Goal: Transaction & Acquisition: Purchase product/service

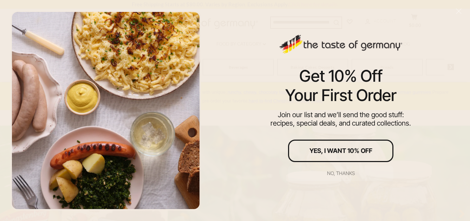
click at [335, 174] on div "No, thanks" at bounding box center [341, 173] width 28 height 5
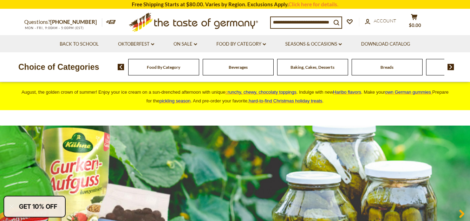
click at [277, 23] on input at bounding box center [301, 22] width 60 height 10
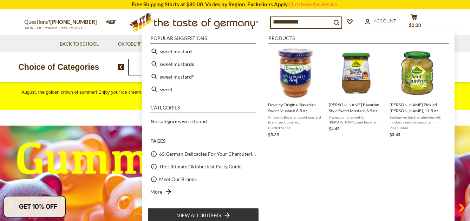
type input "**********"
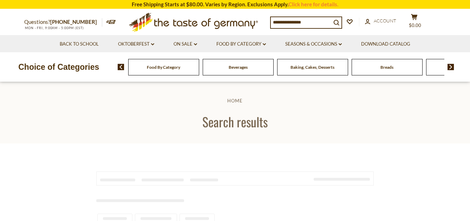
type input "**********"
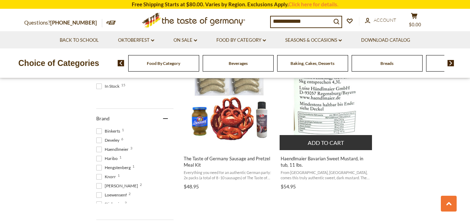
scroll to position [322, 0]
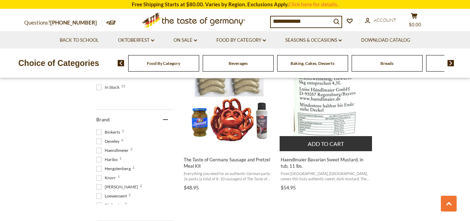
click at [322, 146] on button "Add to cart" at bounding box center [326, 143] width 92 height 15
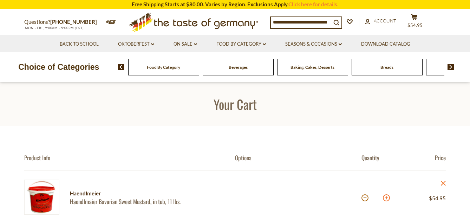
click at [385, 198] on button at bounding box center [386, 198] width 7 height 7
type input "*"
click at [318, 23] on input at bounding box center [301, 22] width 60 height 10
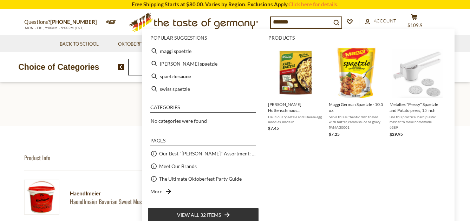
type input "********"
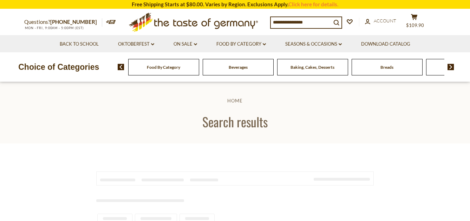
type input "********"
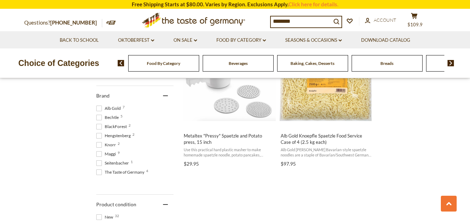
scroll to position [347, 0]
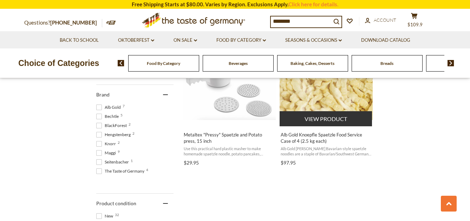
click at [308, 138] on span "Alb Gold Knoepfle Spaetzle Food Service Case of 4 (2.5 kg each)" at bounding box center [326, 138] width 91 height 13
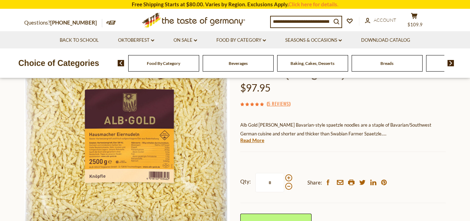
scroll to position [115, 0]
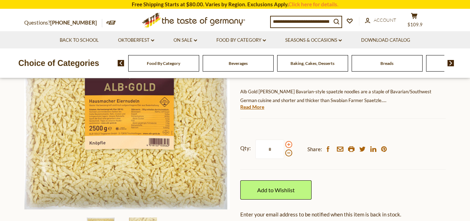
click at [288, 146] on span at bounding box center [288, 144] width 7 height 7
click at [284, 146] on input "*" at bounding box center [269, 149] width 29 height 19
click at [287, 155] on span at bounding box center [288, 153] width 7 height 7
click at [284, 155] on input "*" at bounding box center [269, 149] width 29 height 19
type input "*"
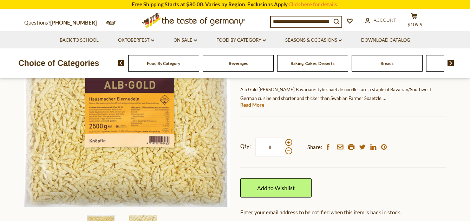
scroll to position [0, 0]
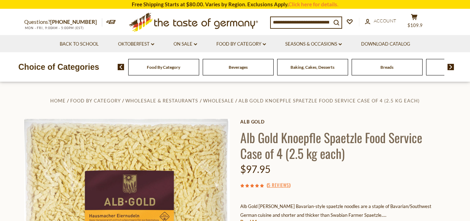
type input "*"
click at [280, 24] on input at bounding box center [301, 22] width 60 height 10
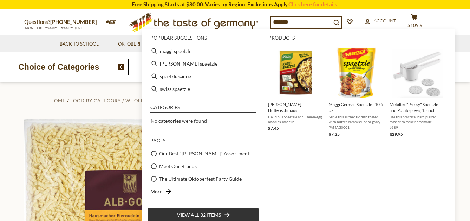
type input "********"
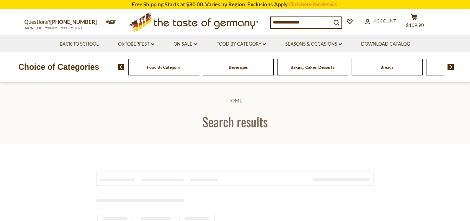
type input "********"
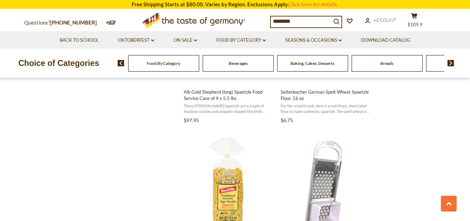
scroll to position [695, 0]
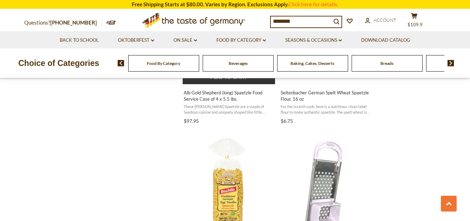
click at [226, 98] on span "Alb Gold Shepherd (long) Spaetzle Food Service Case of 4 x 5.5 lbs." at bounding box center [229, 96] width 91 height 13
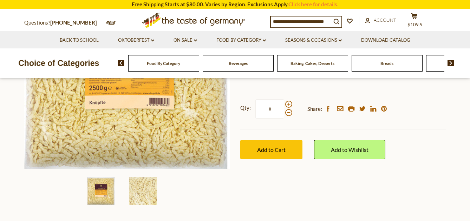
scroll to position [165, 0]
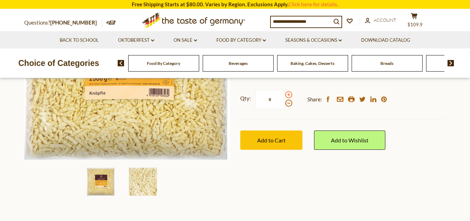
click at [288, 96] on span at bounding box center [288, 94] width 7 height 7
click at [284, 96] on input "*" at bounding box center [269, 99] width 29 height 19
click at [289, 103] on span at bounding box center [288, 103] width 7 height 7
click at [284, 103] on input "*" at bounding box center [269, 99] width 29 height 19
type input "*"
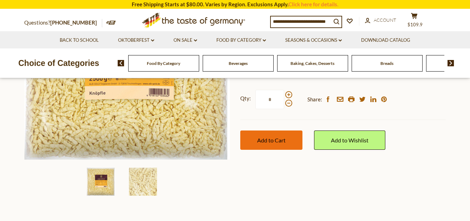
click at [275, 140] on span "Add to Cart" at bounding box center [271, 140] width 28 height 7
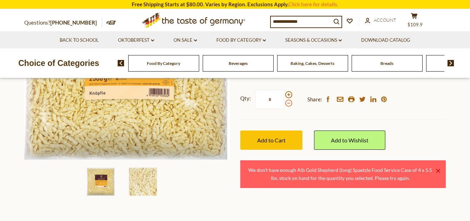
click at [287, 104] on span at bounding box center [288, 103] width 7 height 7
click at [284, 104] on input "*" at bounding box center [269, 99] width 29 height 19
type input "*"
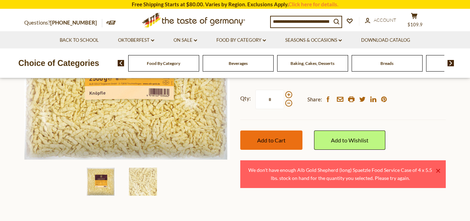
type input "*"
click at [275, 143] on span "Add to Cart" at bounding box center [271, 140] width 28 height 7
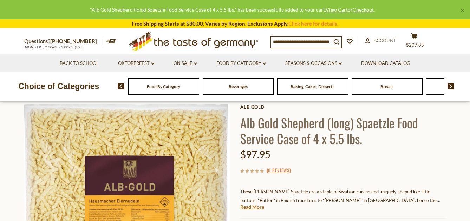
scroll to position [0, 0]
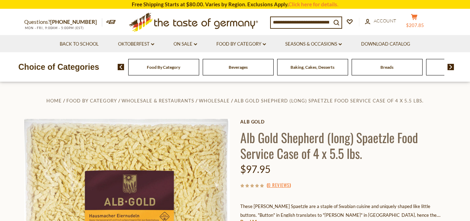
click at [417, 19] on icon at bounding box center [414, 17] width 6 height 6
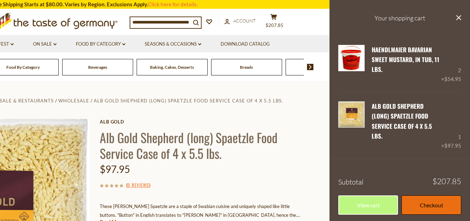
click at [436, 196] on link "Checkout" at bounding box center [431, 205] width 60 height 19
